Goal: Transaction & Acquisition: Subscribe to service/newsletter

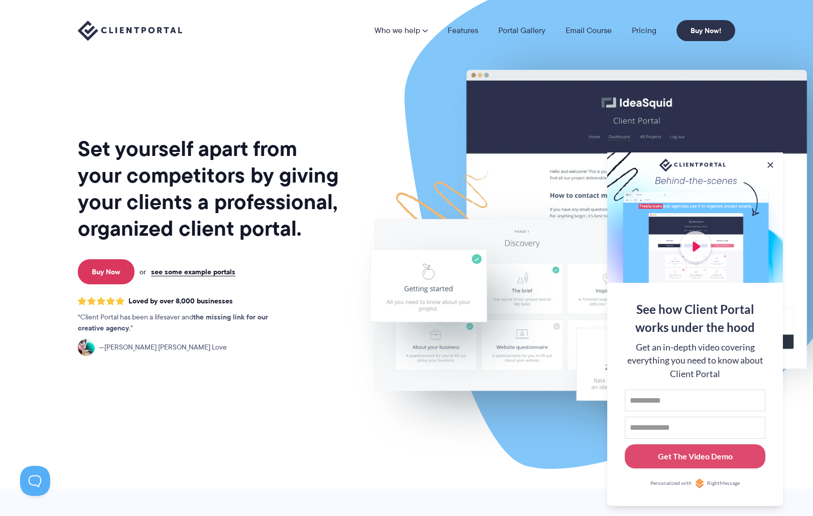
click at [657, 31] on li "Pricing" at bounding box center [644, 31] width 45 height 8
click at [633, 29] on link "Pricing" at bounding box center [644, 31] width 25 height 8
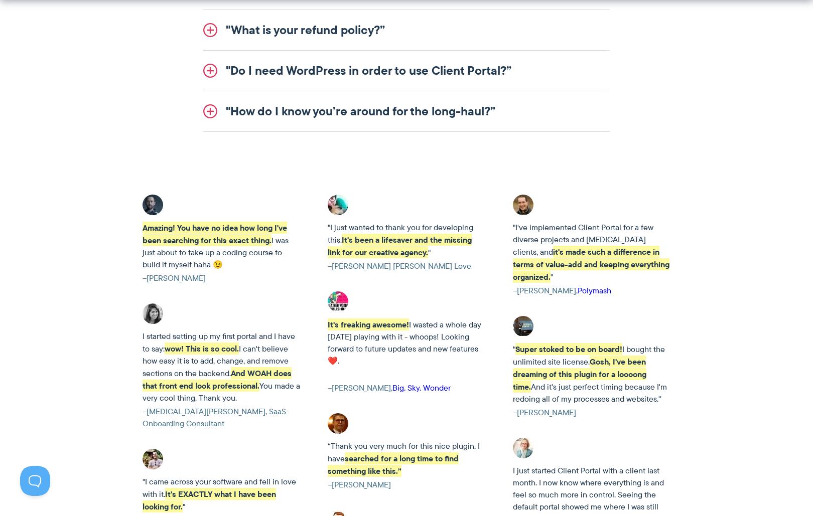
scroll to position [1572, 0]
